Goal: Check status: Check status

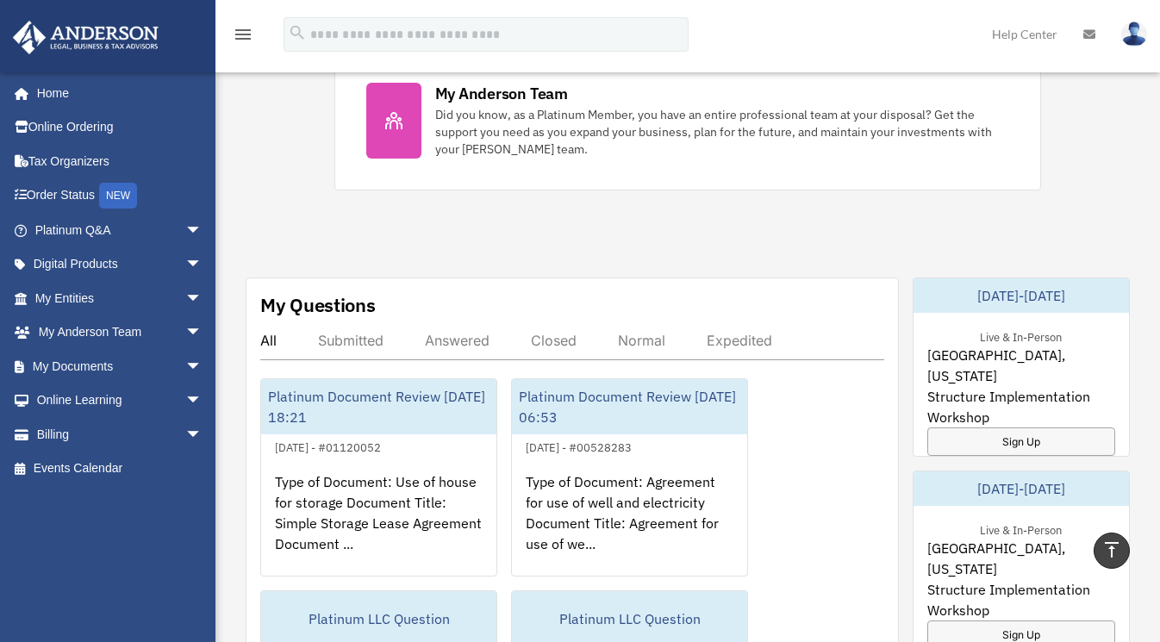
scroll to position [808, 0]
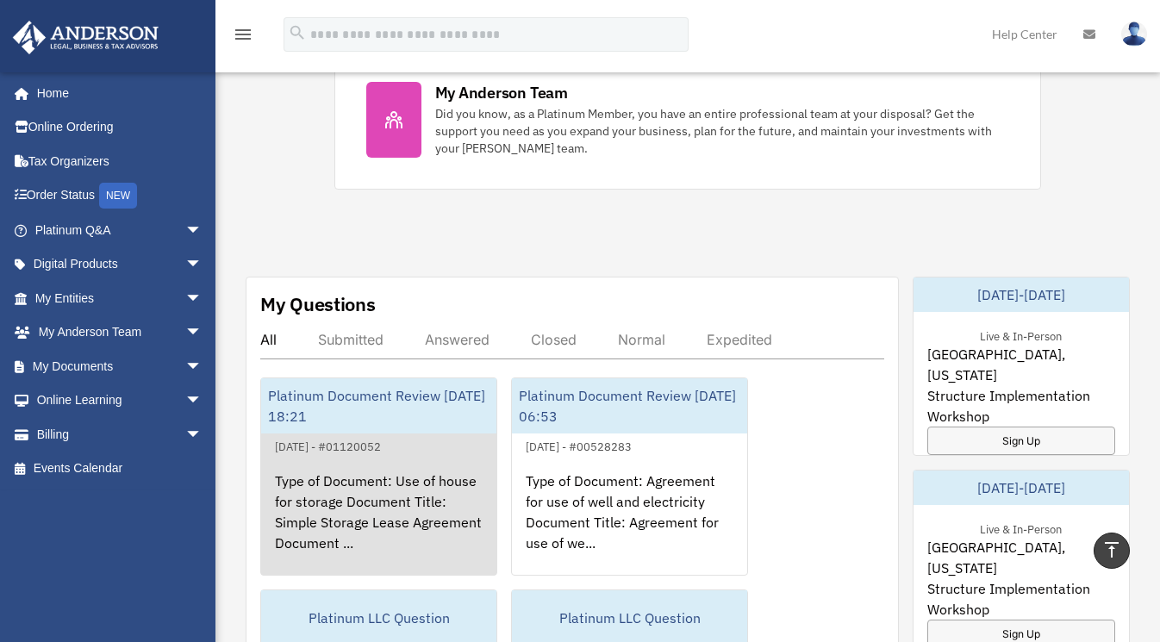
click at [407, 405] on div "Platinum Document Review [DATE] 18:21" at bounding box center [378, 405] width 235 height 55
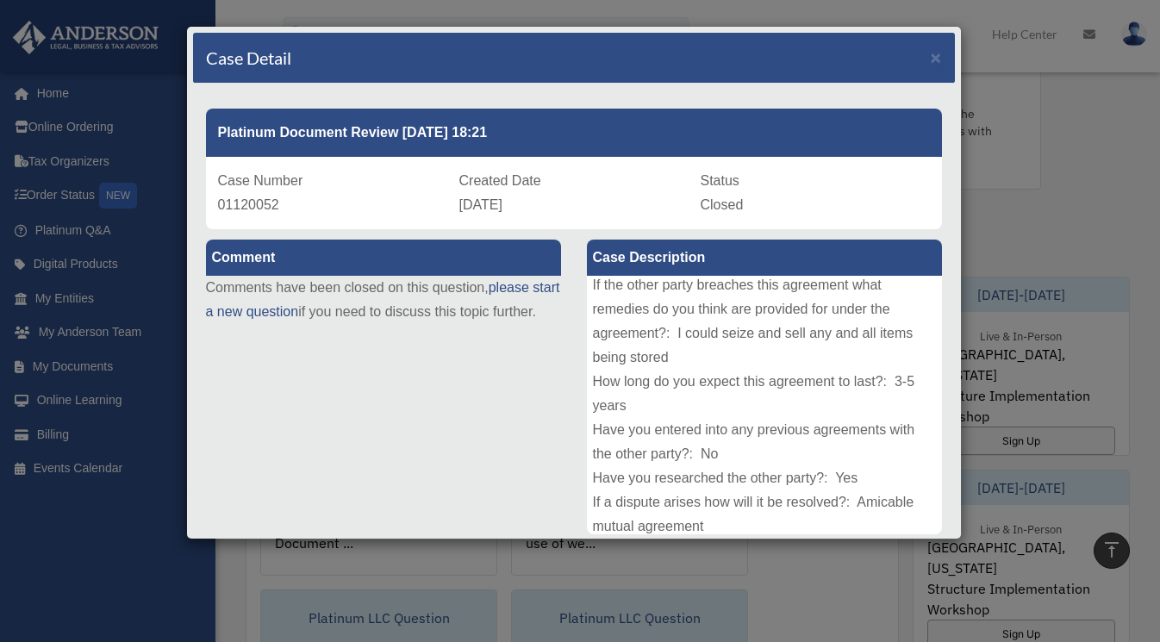
scroll to position [410, 0]
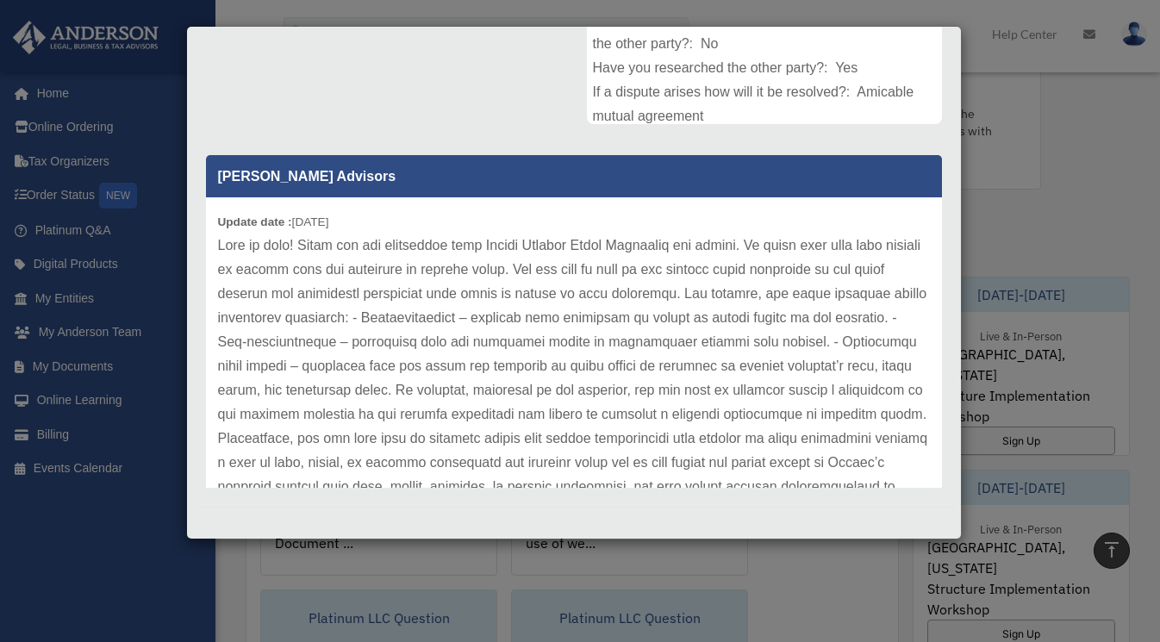
click at [924, 450] on div "[PERSON_NAME] Advisors Update date : [DATE]" at bounding box center [574, 315] width 762 height 345
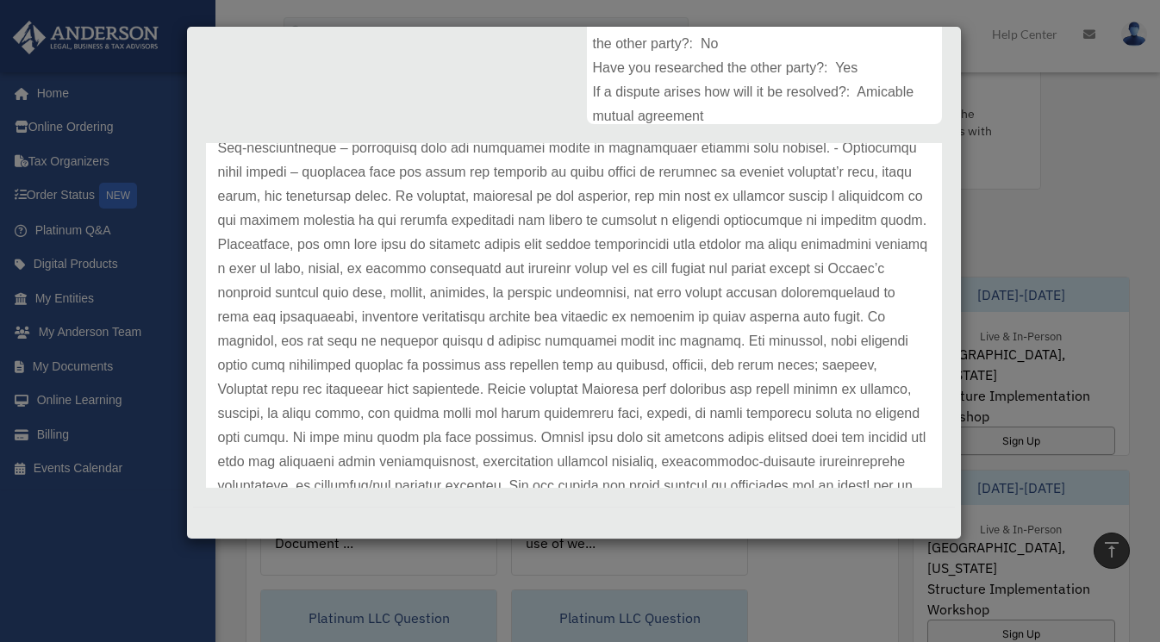
scroll to position [190, 0]
click at [737, 247] on p at bounding box center [574, 285] width 712 height 483
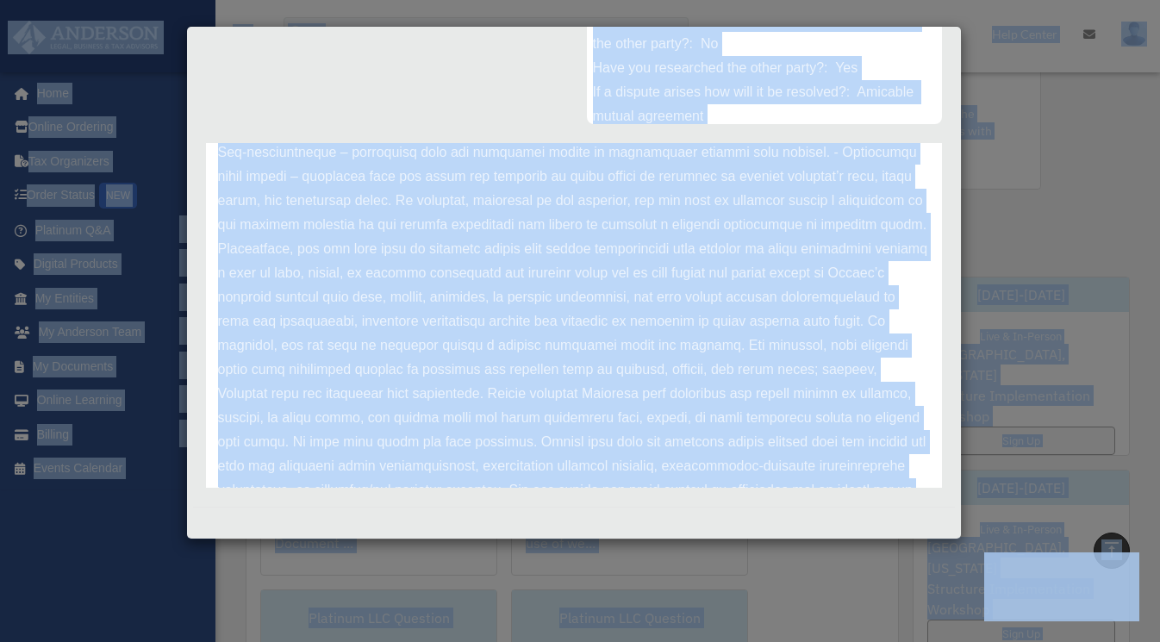
click at [621, 191] on p at bounding box center [574, 285] width 712 height 483
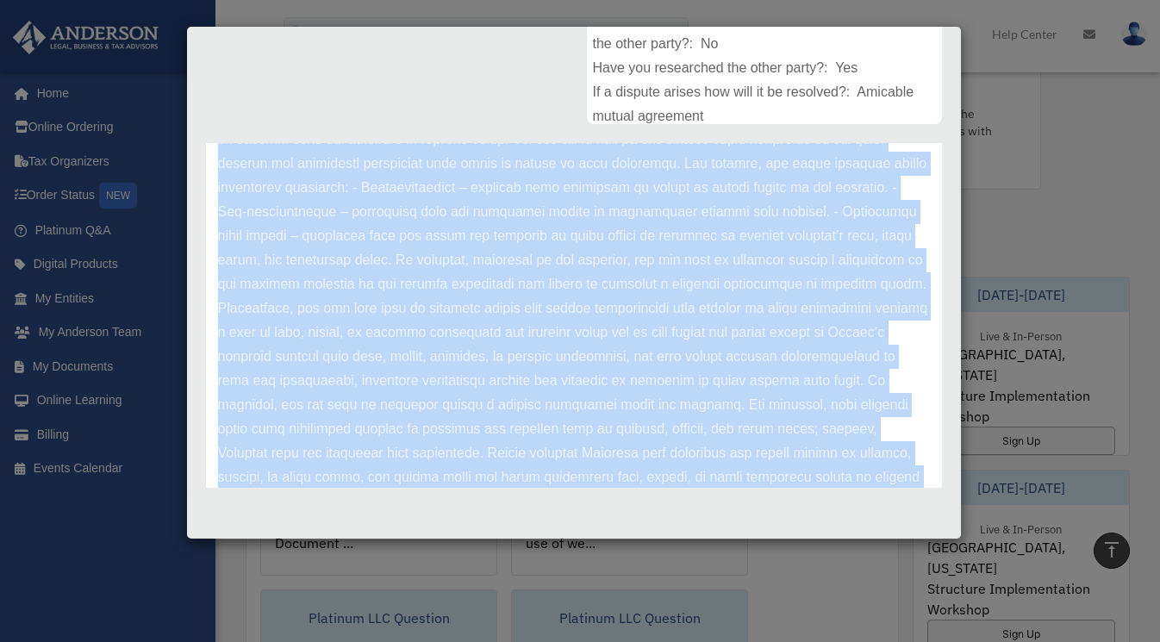
scroll to position [289, 0]
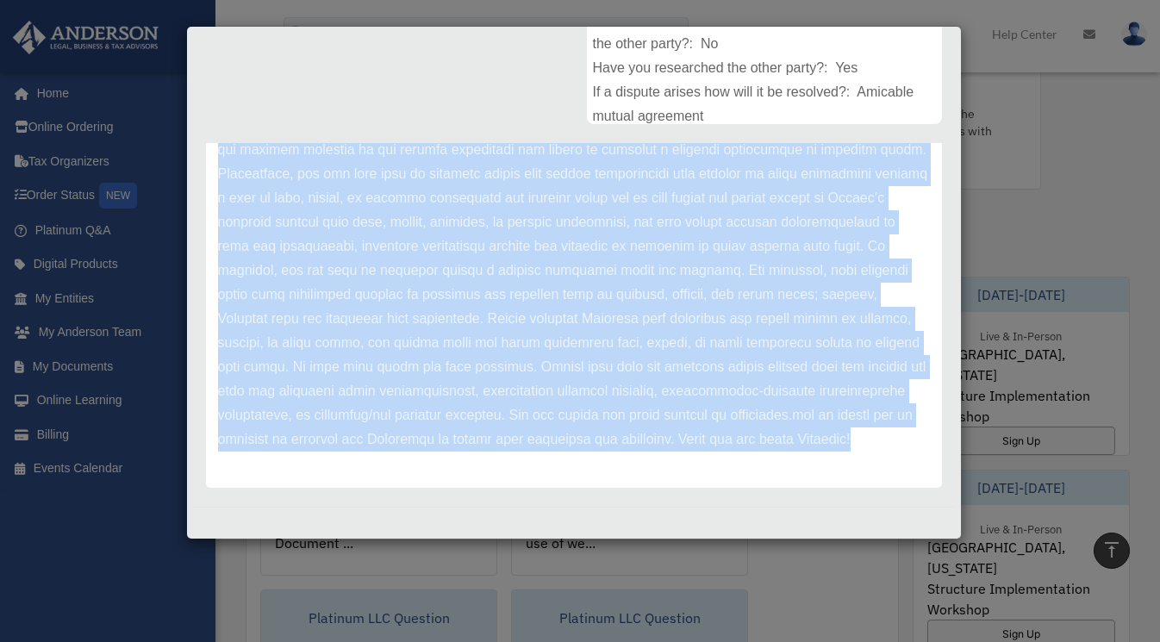
drag, startPoint x: 215, startPoint y: 242, endPoint x: 608, endPoint y: 511, distance: 475.6
click at [608, 511] on div "Case Detail × Platinum Document Review [DATE] 18:21 Case Number 01120052 Create…" at bounding box center [574, 283] width 776 height 514
copy div "Lore ip dolo! Sitam con adi elitseddoe temp Incidi Utlabor Etdol Magnaaliq eni …"
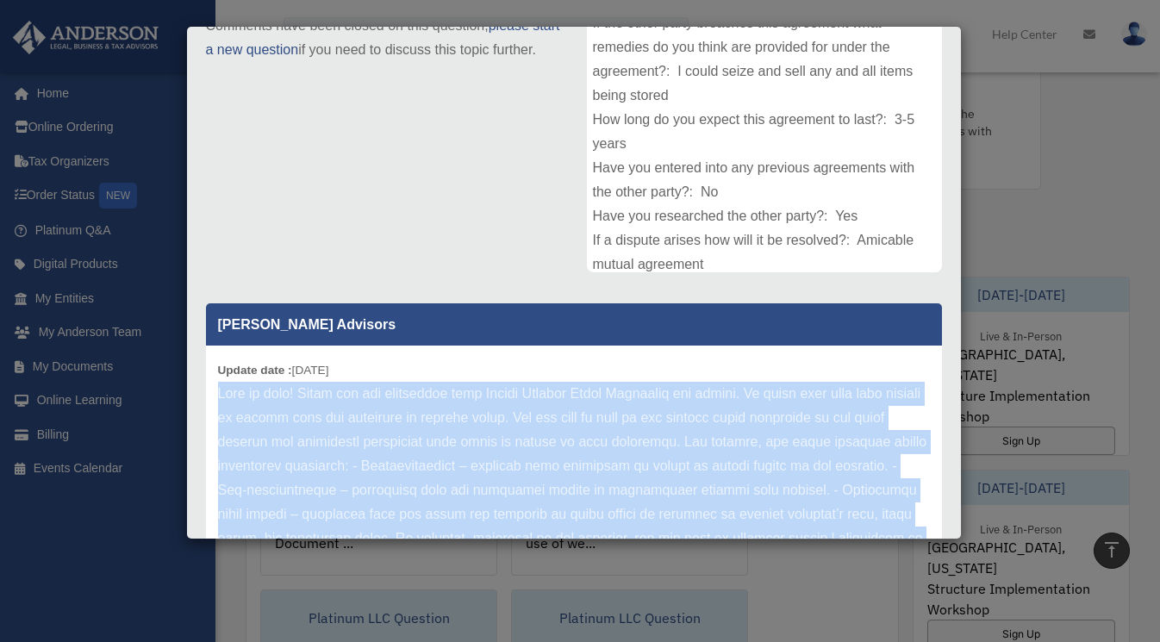
scroll to position [0, 0]
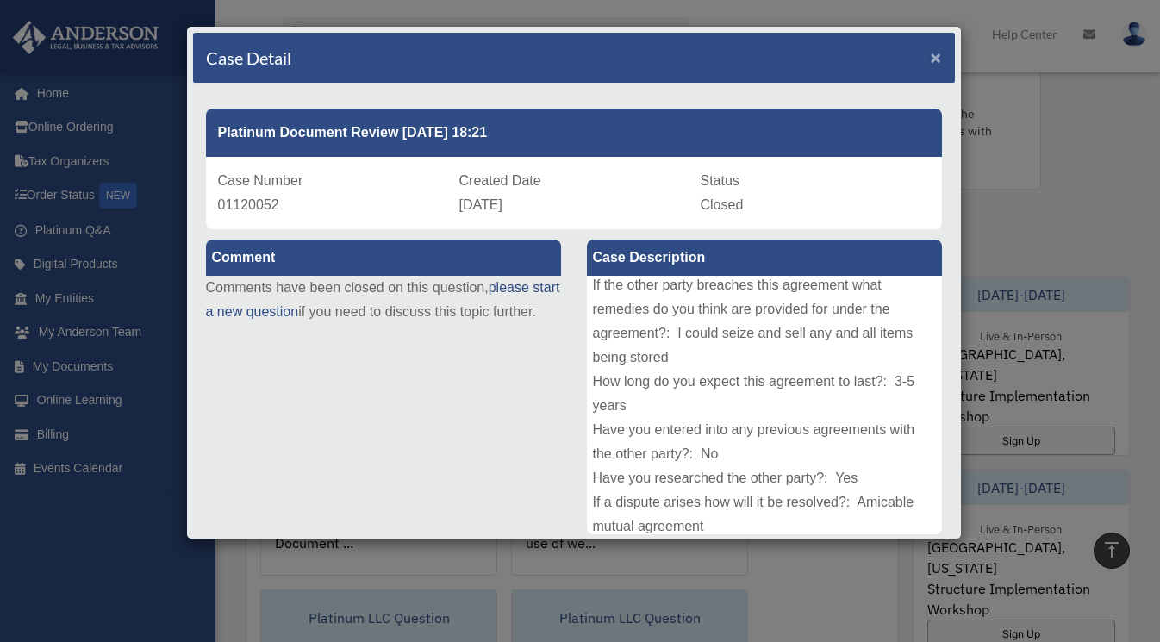
click at [931, 54] on span "×" at bounding box center [936, 57] width 11 height 20
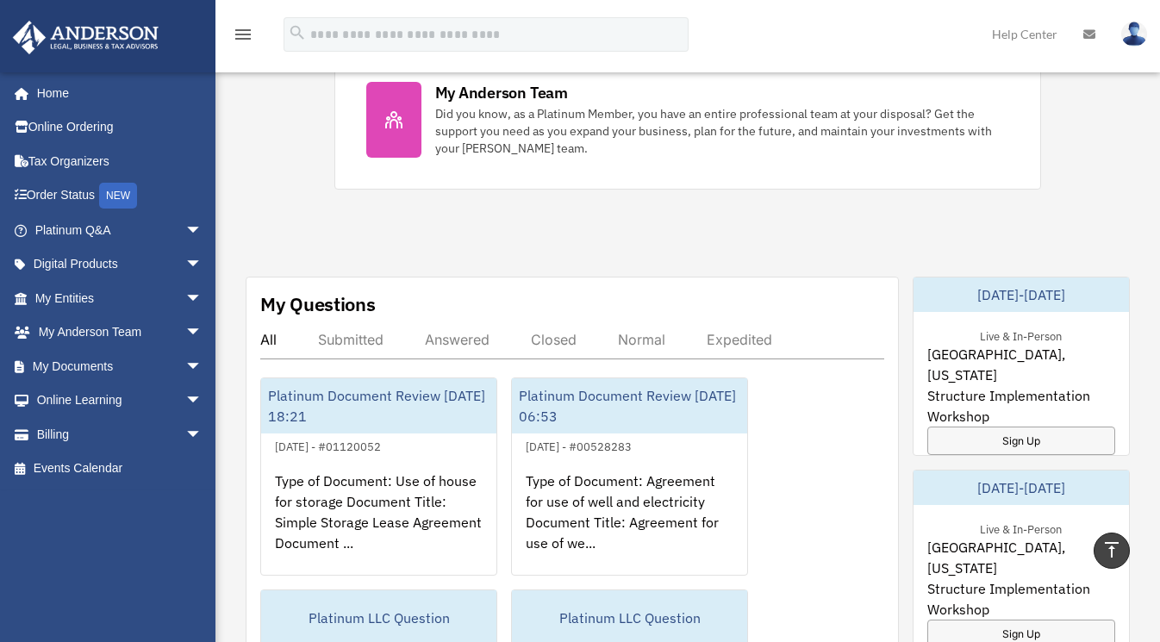
click at [1139, 34] on img at bounding box center [1134, 34] width 26 height 25
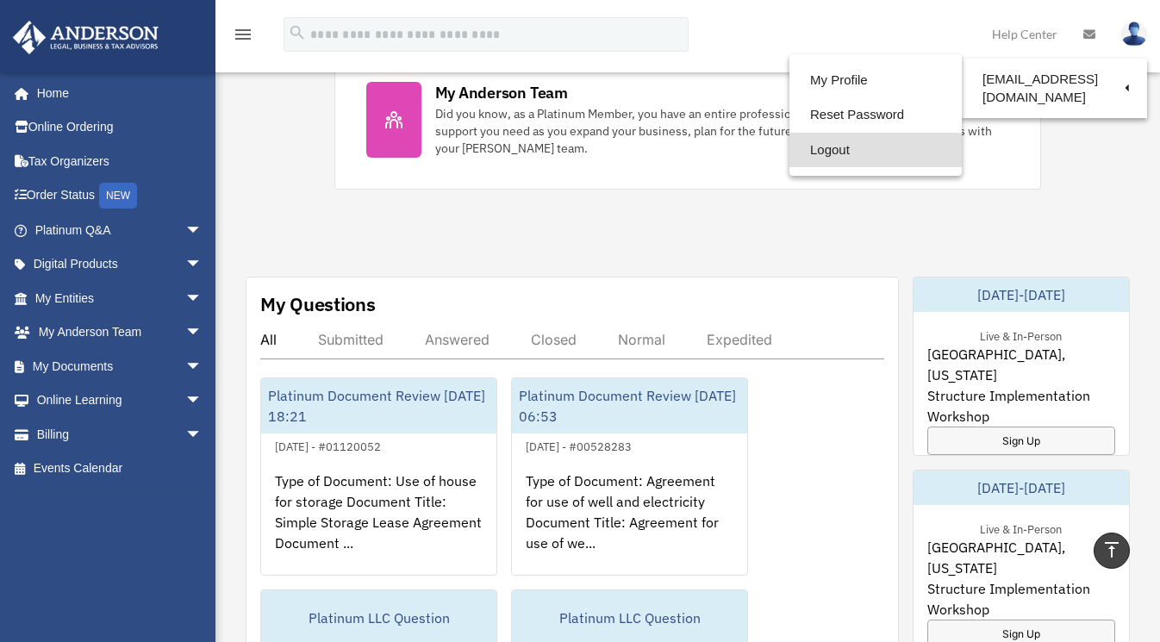
click at [832, 145] on link "Logout" at bounding box center [876, 150] width 172 height 35
